Goal: Find contact information: Find contact information

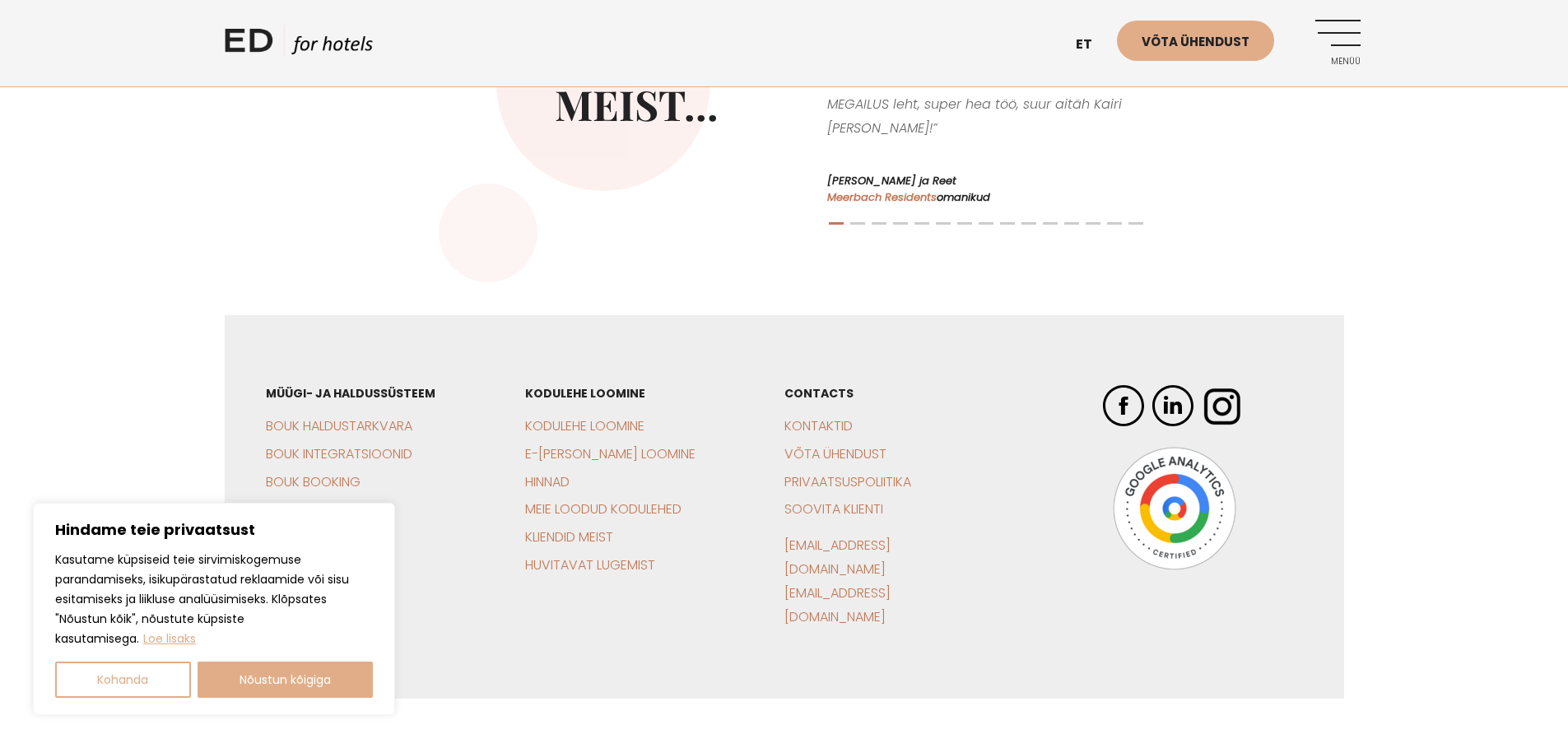
scroll to position [3888, 0]
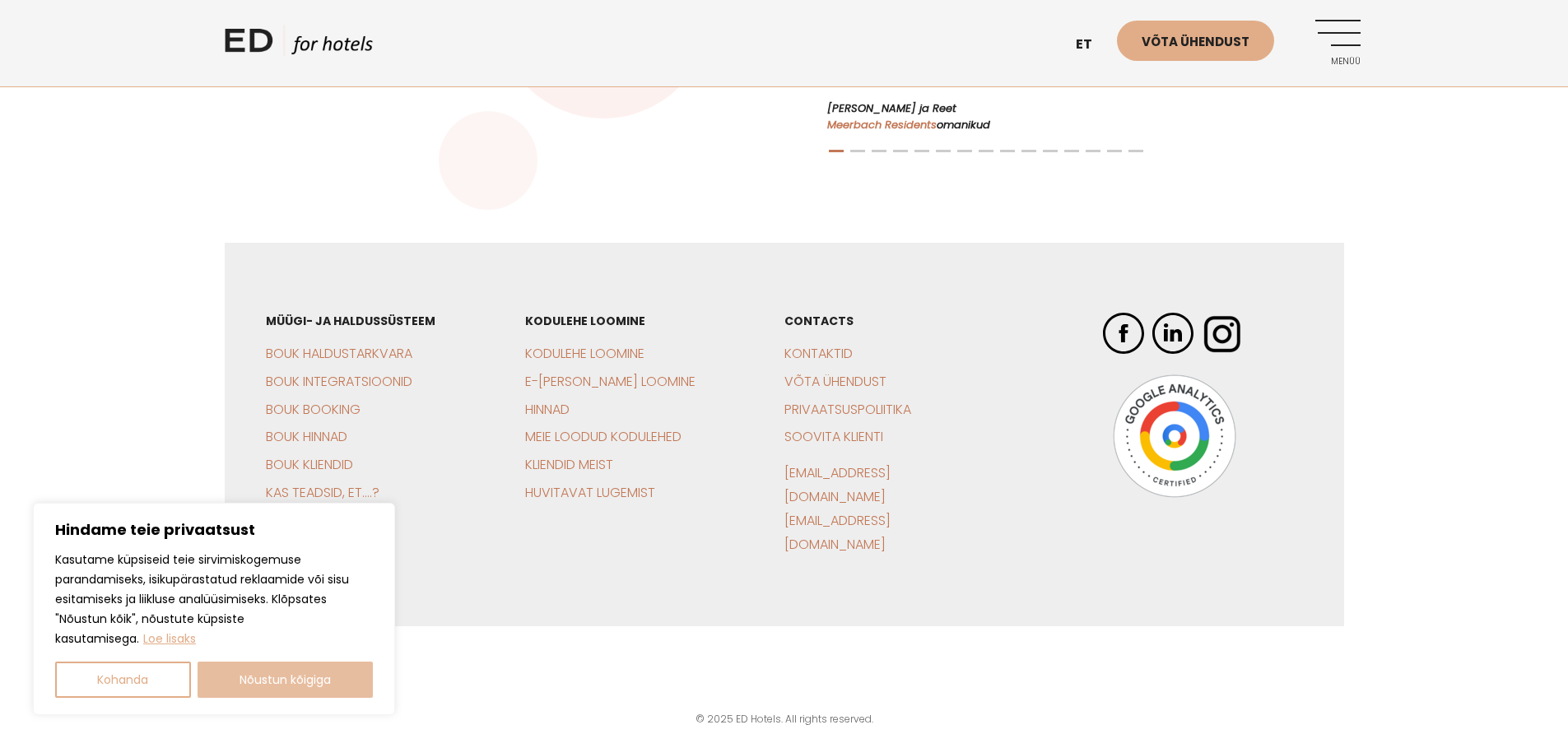
click at [313, 684] on button "Nõustun kõigiga" at bounding box center [286, 680] width 176 height 36
checkbox input "true"
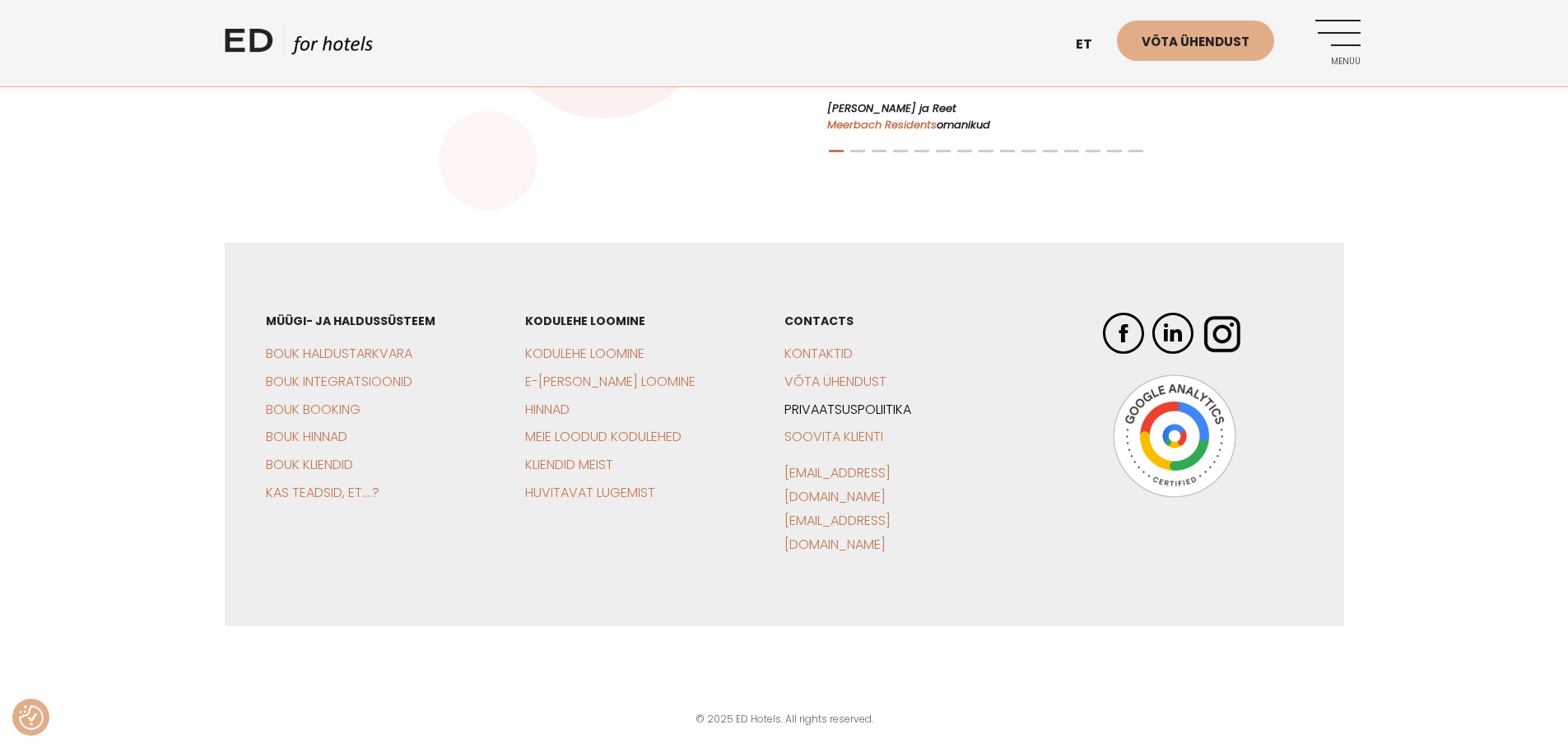
click at [843, 419] on link "Privaatsuspoliitika" at bounding box center [847, 409] width 127 height 19
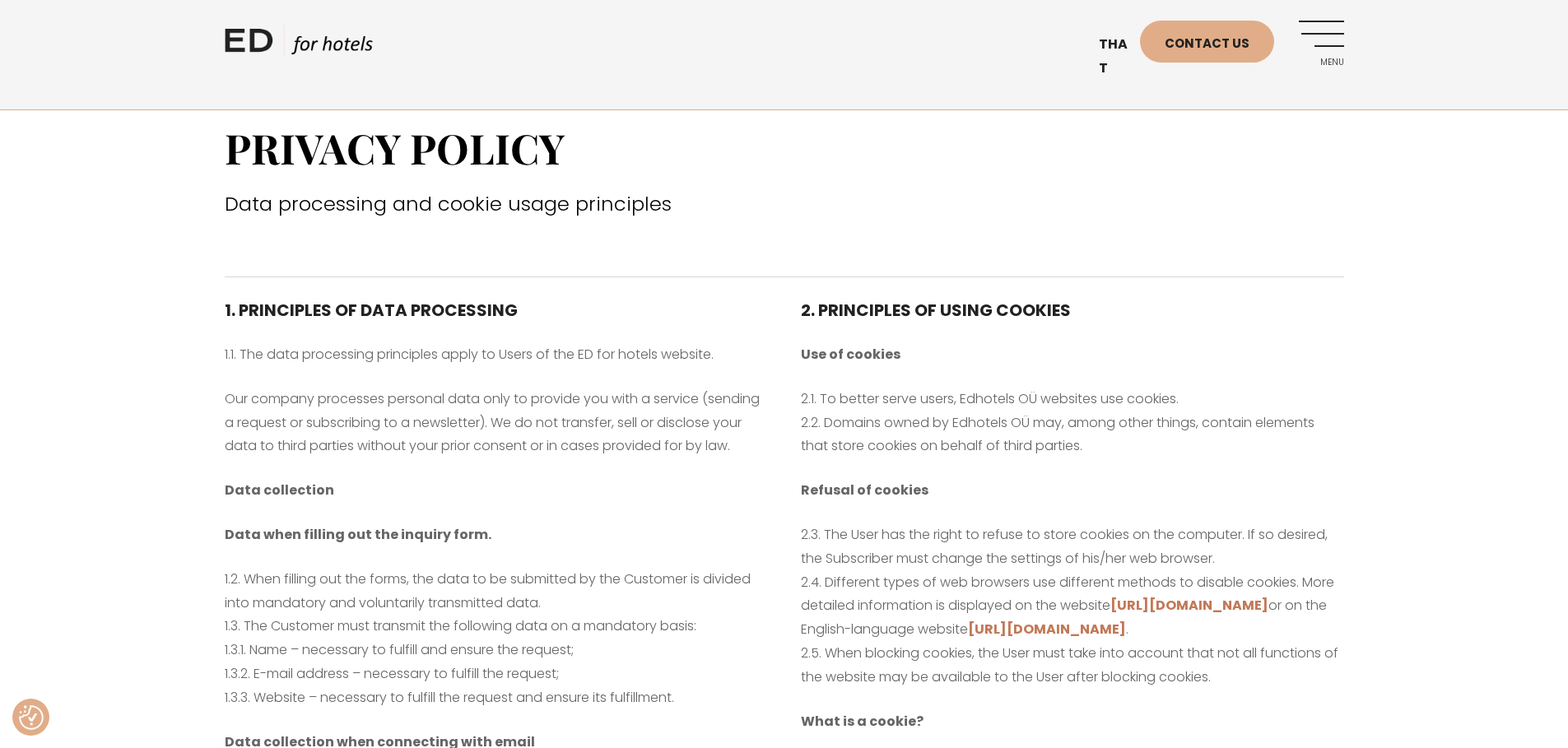
click at [517, 419] on font "Our company processes personal data only to provide you with a service (sending…" at bounding box center [492, 422] width 535 height 66
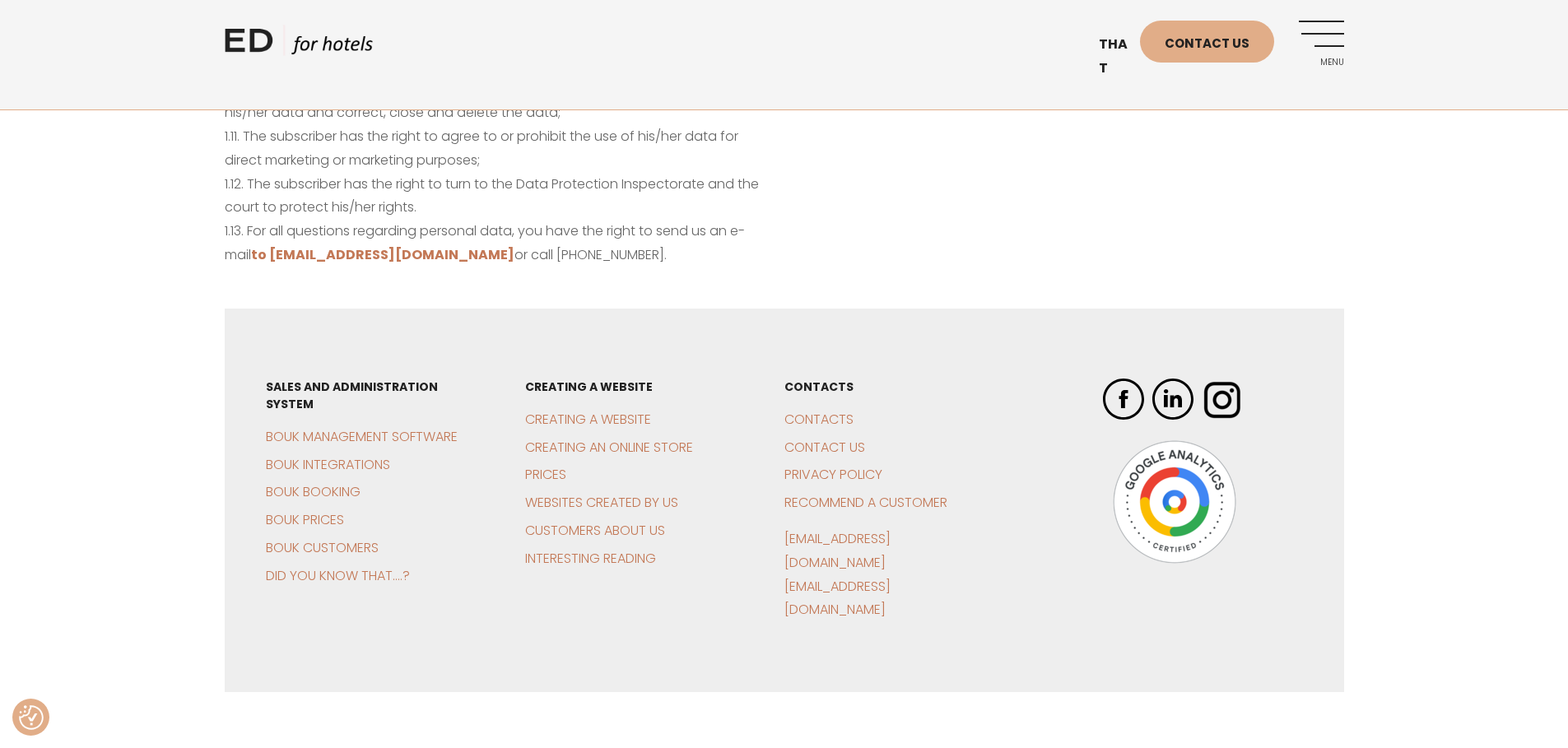
scroll to position [1290, 0]
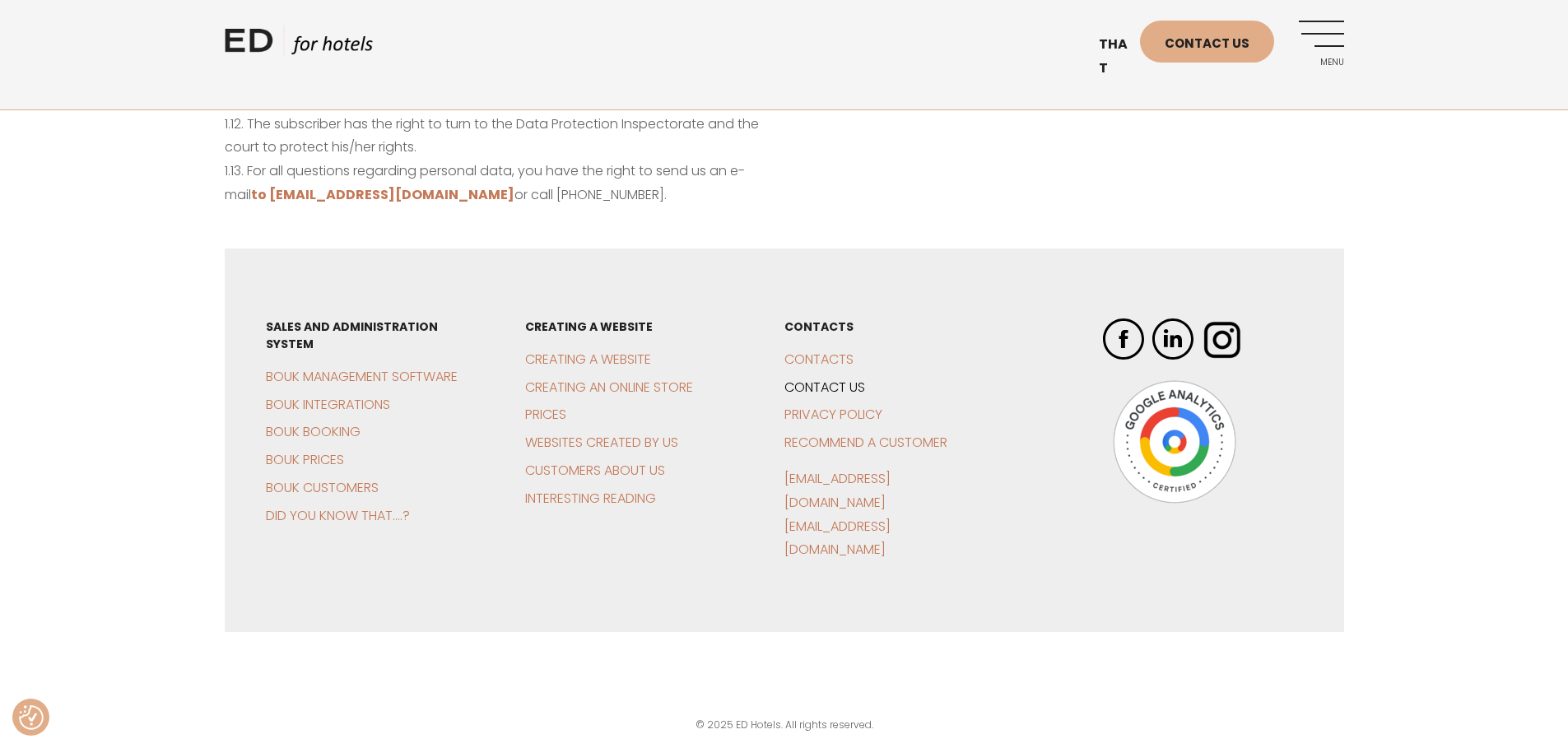
click at [826, 397] on font "Contact us" at bounding box center [824, 387] width 80 height 19
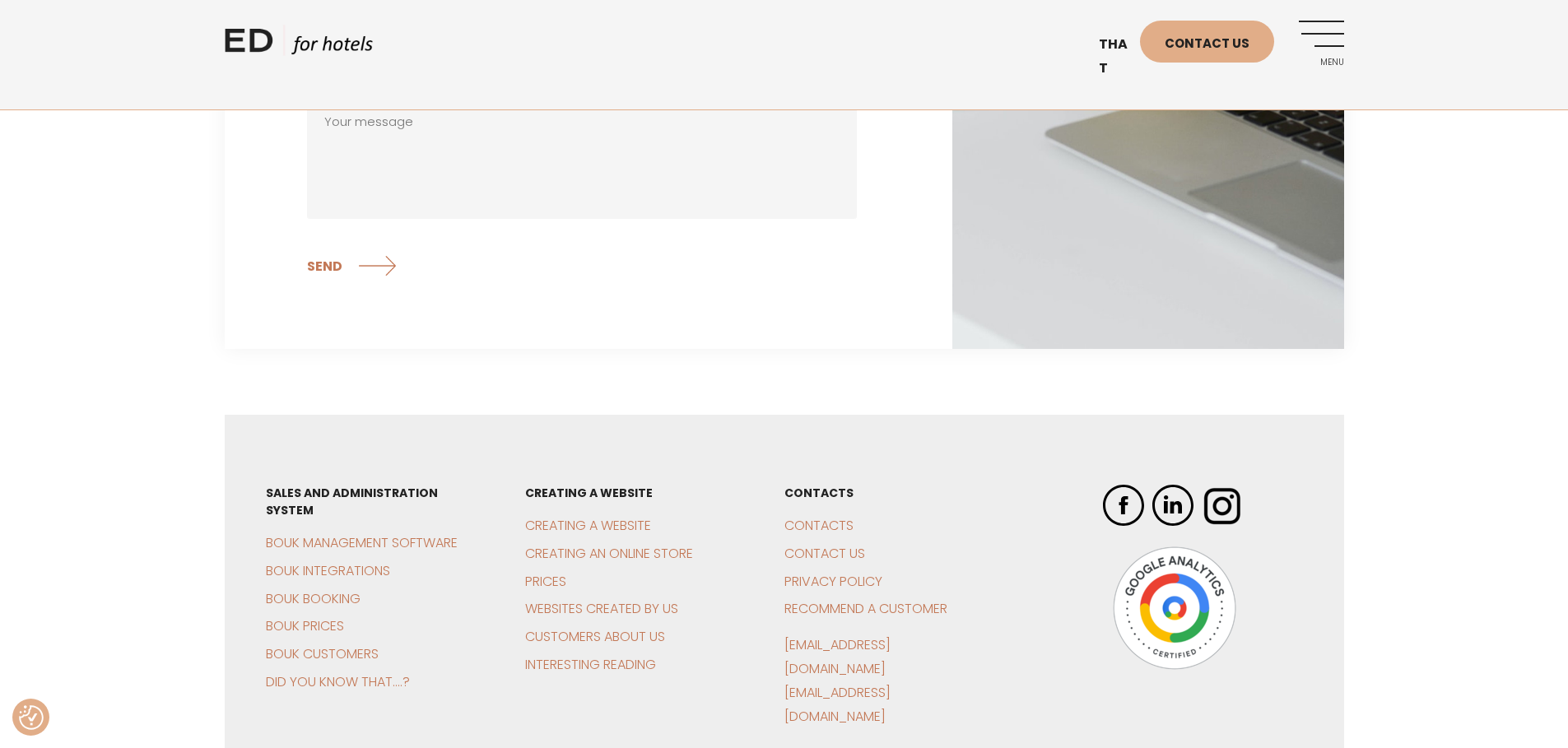
scroll to position [658, 0]
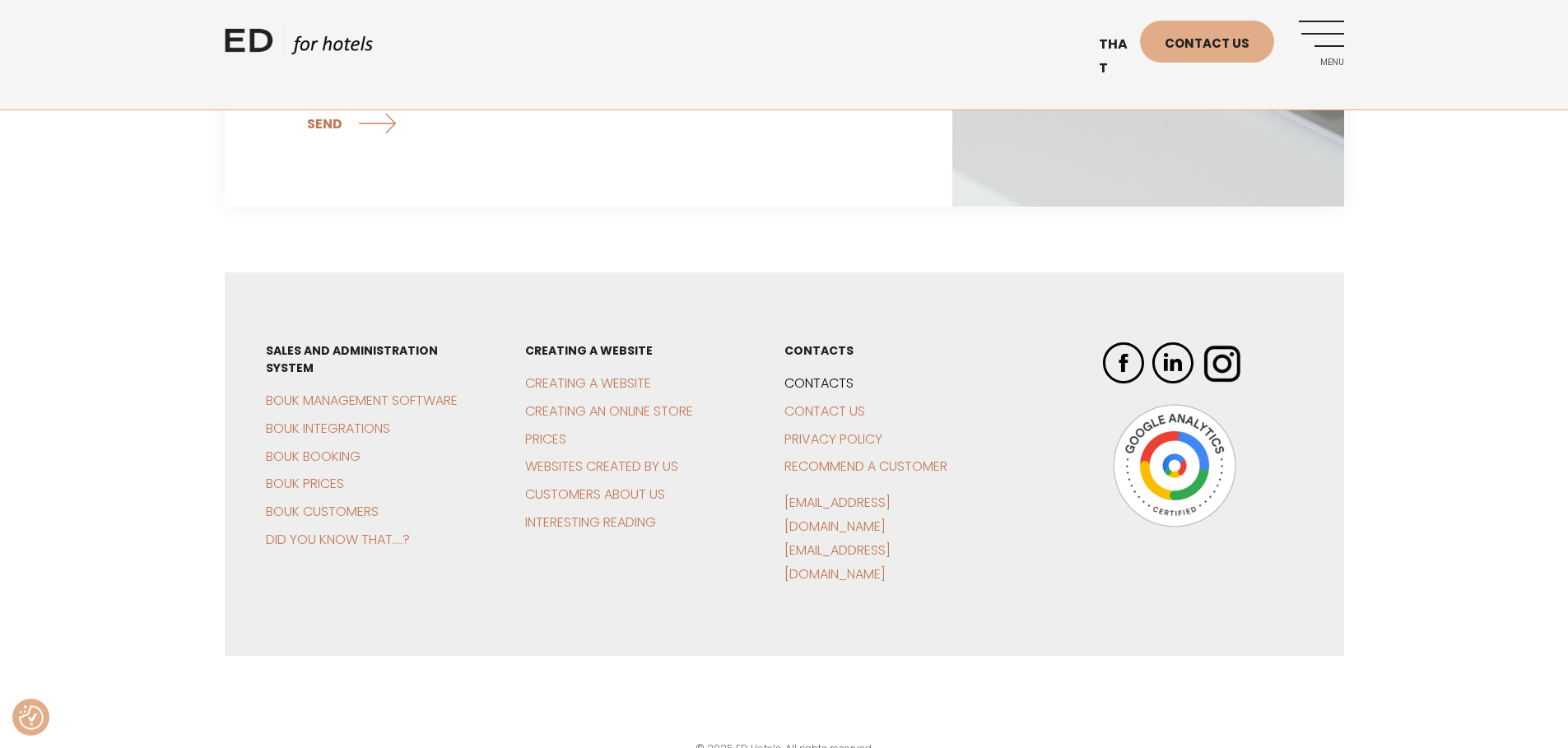
click at [842, 380] on font "Contacts" at bounding box center [818, 383] width 69 height 19
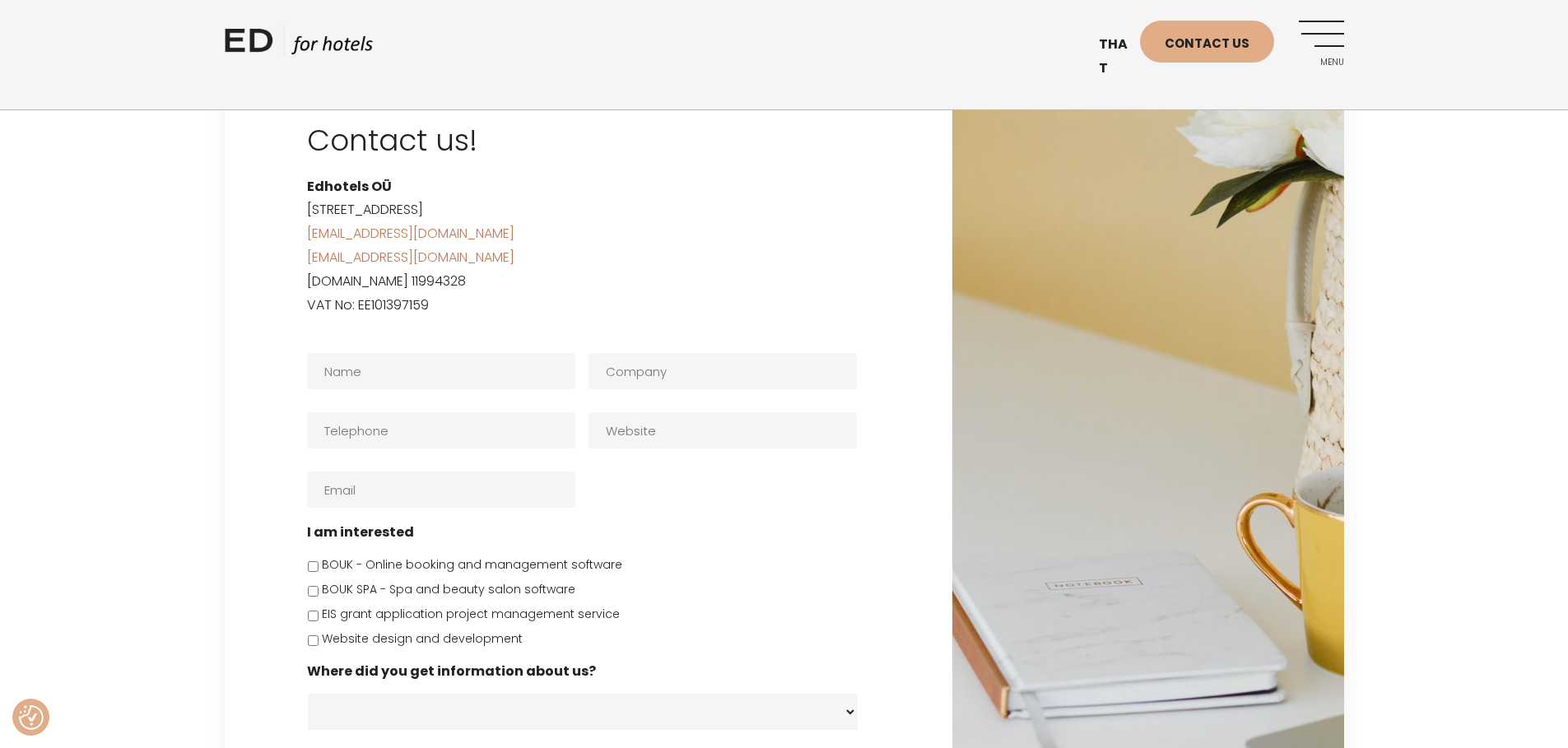
scroll to position [2558, 0]
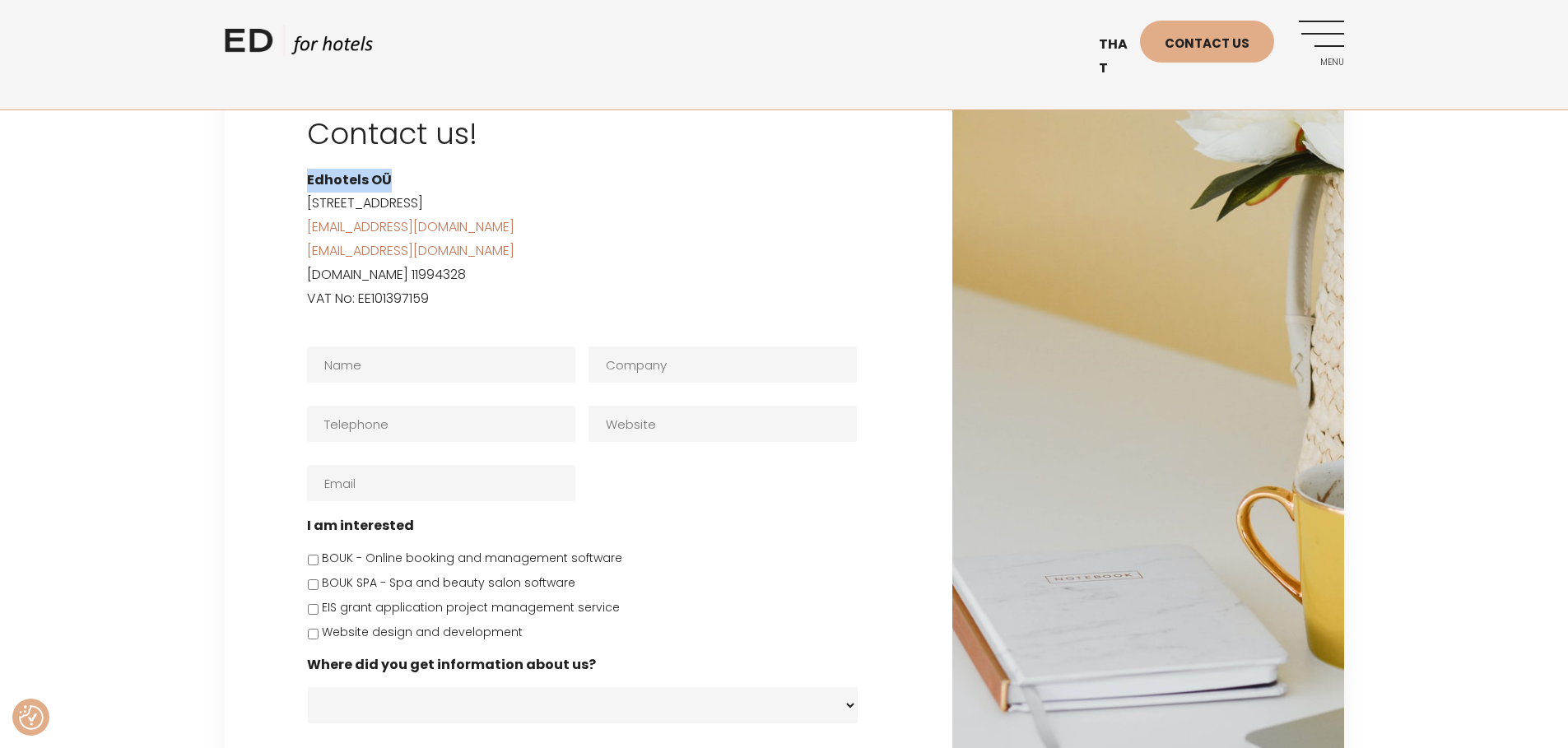
drag, startPoint x: 389, startPoint y: 155, endPoint x: 240, endPoint y: 155, distance: 149.0
click at [240, 155] on div "Contact us! Edhotels [GEOGRAPHIC_DATA][STREET_ADDRESS] [EMAIL_ADDRESS][DOMAIN_N…" at bounding box center [588, 520] width 728 height 948
copy font "Edhotels OÜ"
